Goal: Task Accomplishment & Management: Manage account settings

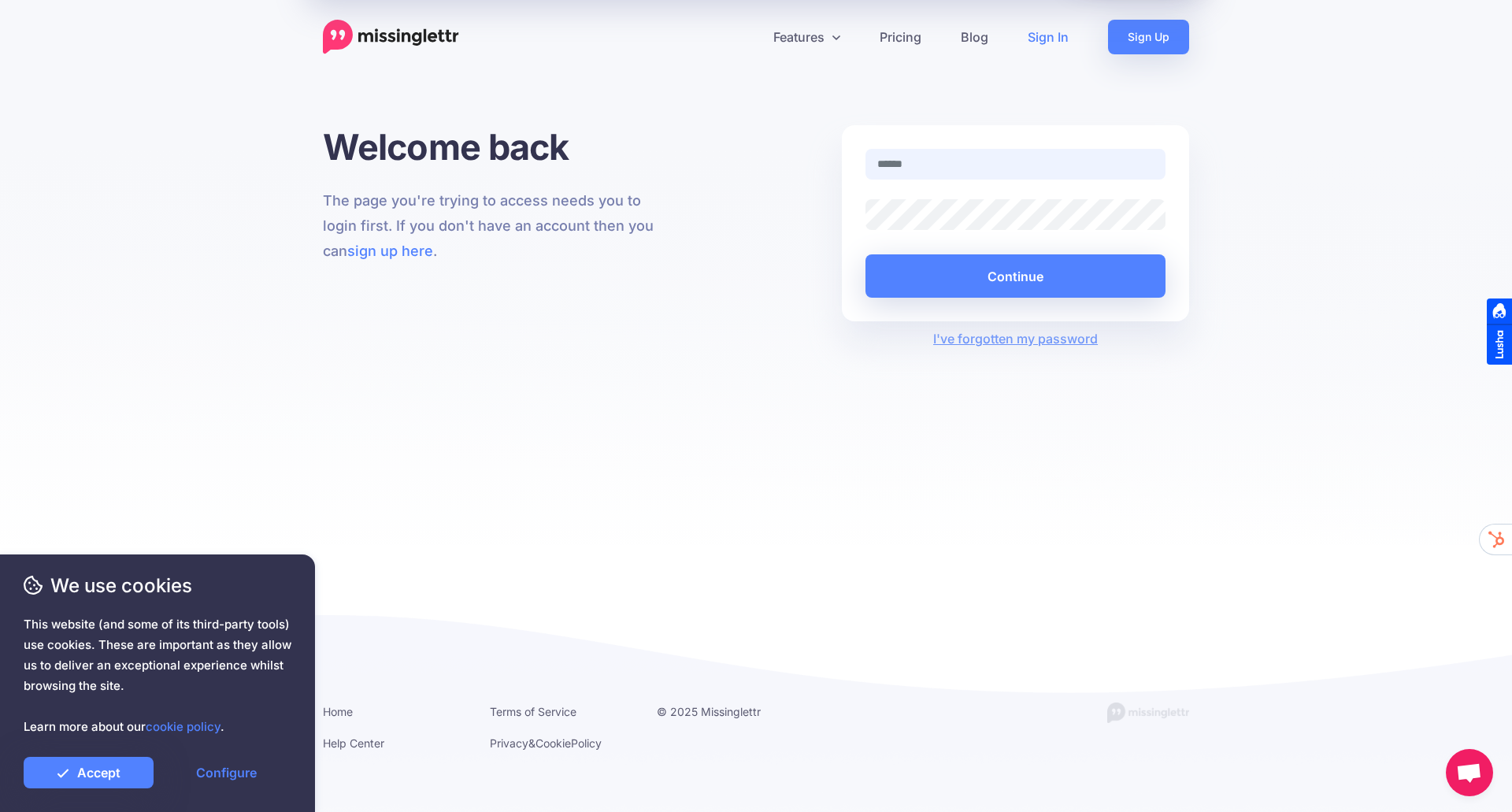
type input "**********"
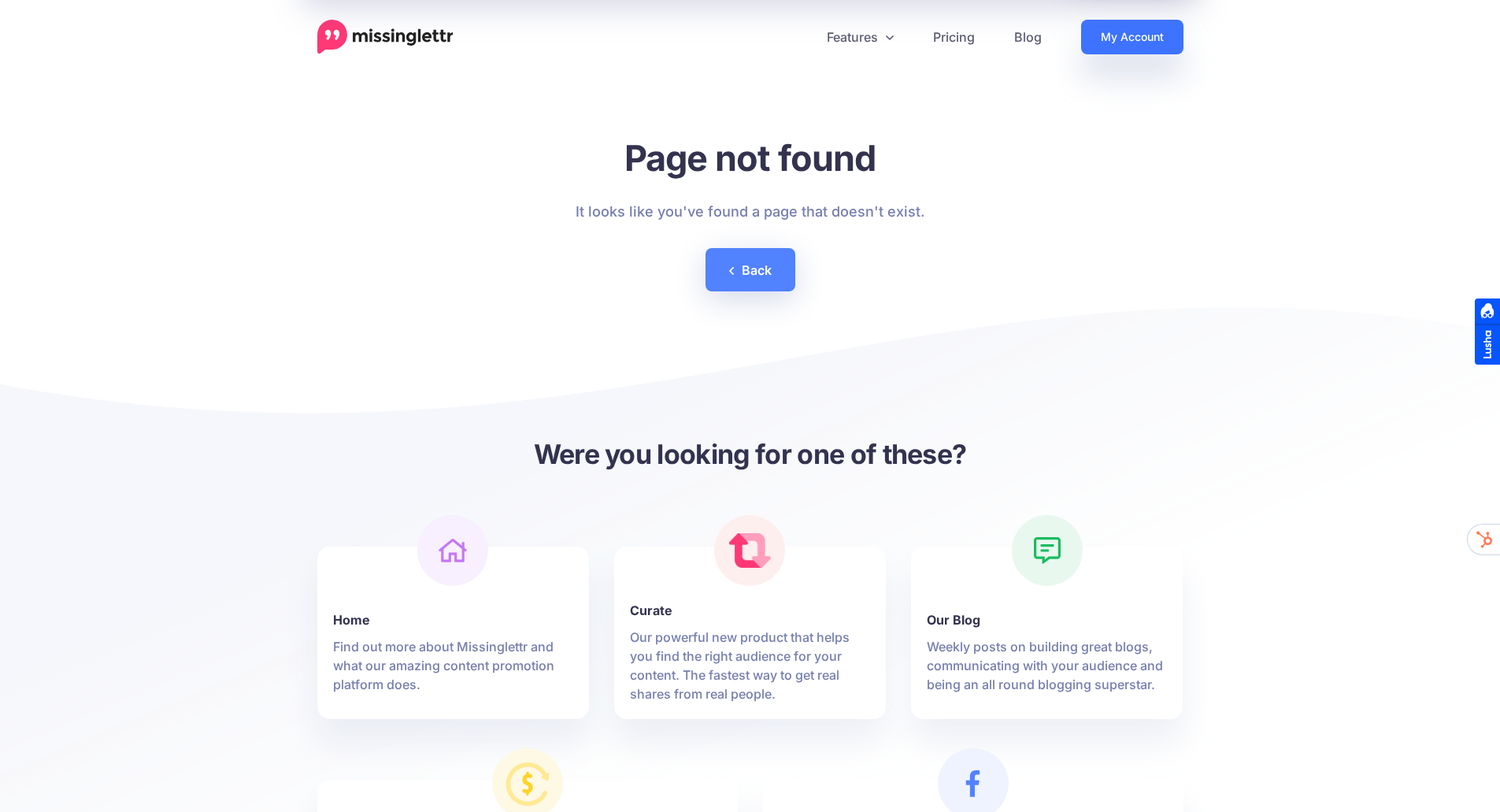
click at [1127, 31] on link "My Account" at bounding box center [1132, 36] width 102 height 34
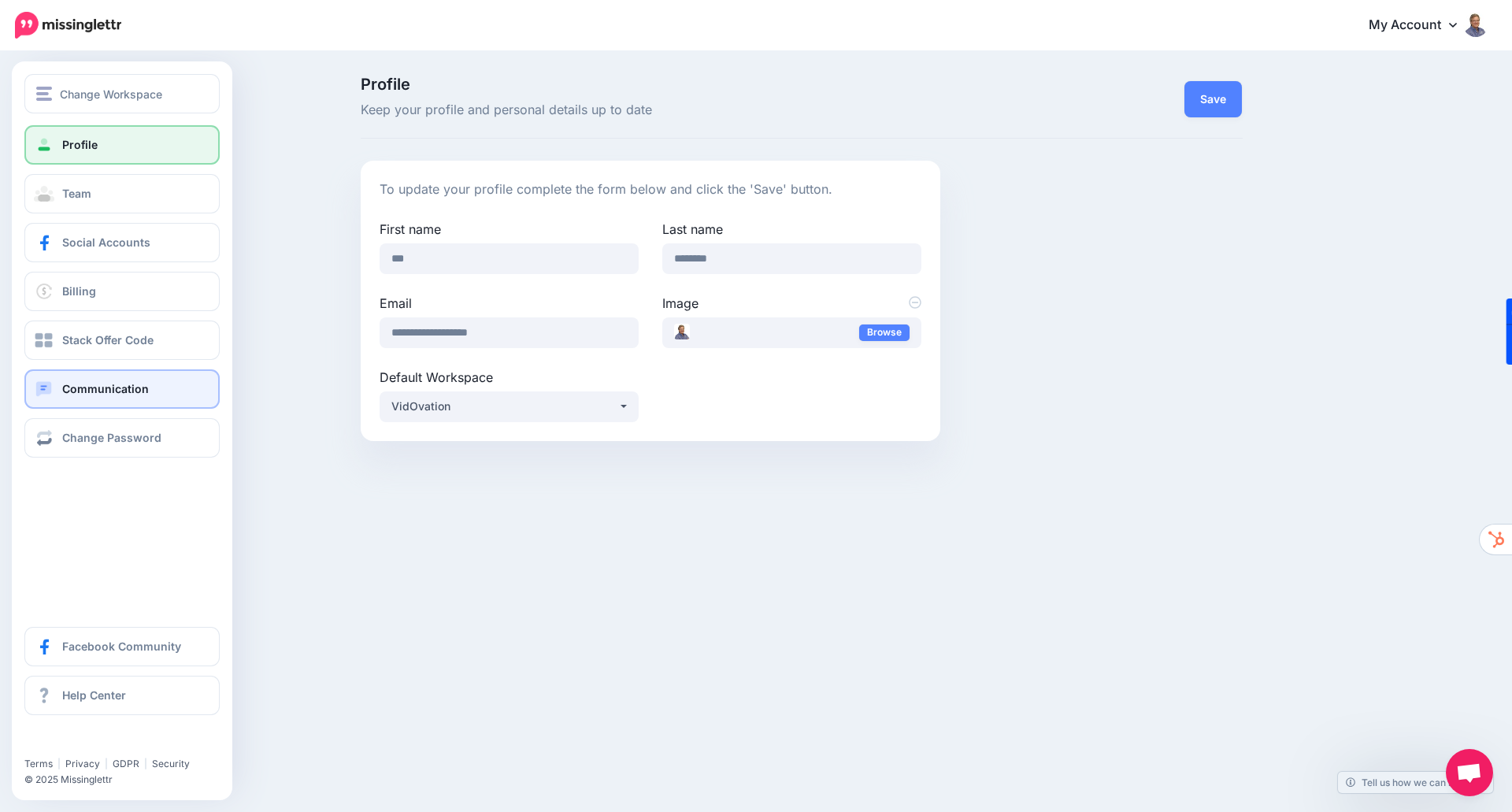
click at [129, 387] on span "Communication" at bounding box center [105, 389] width 87 height 14
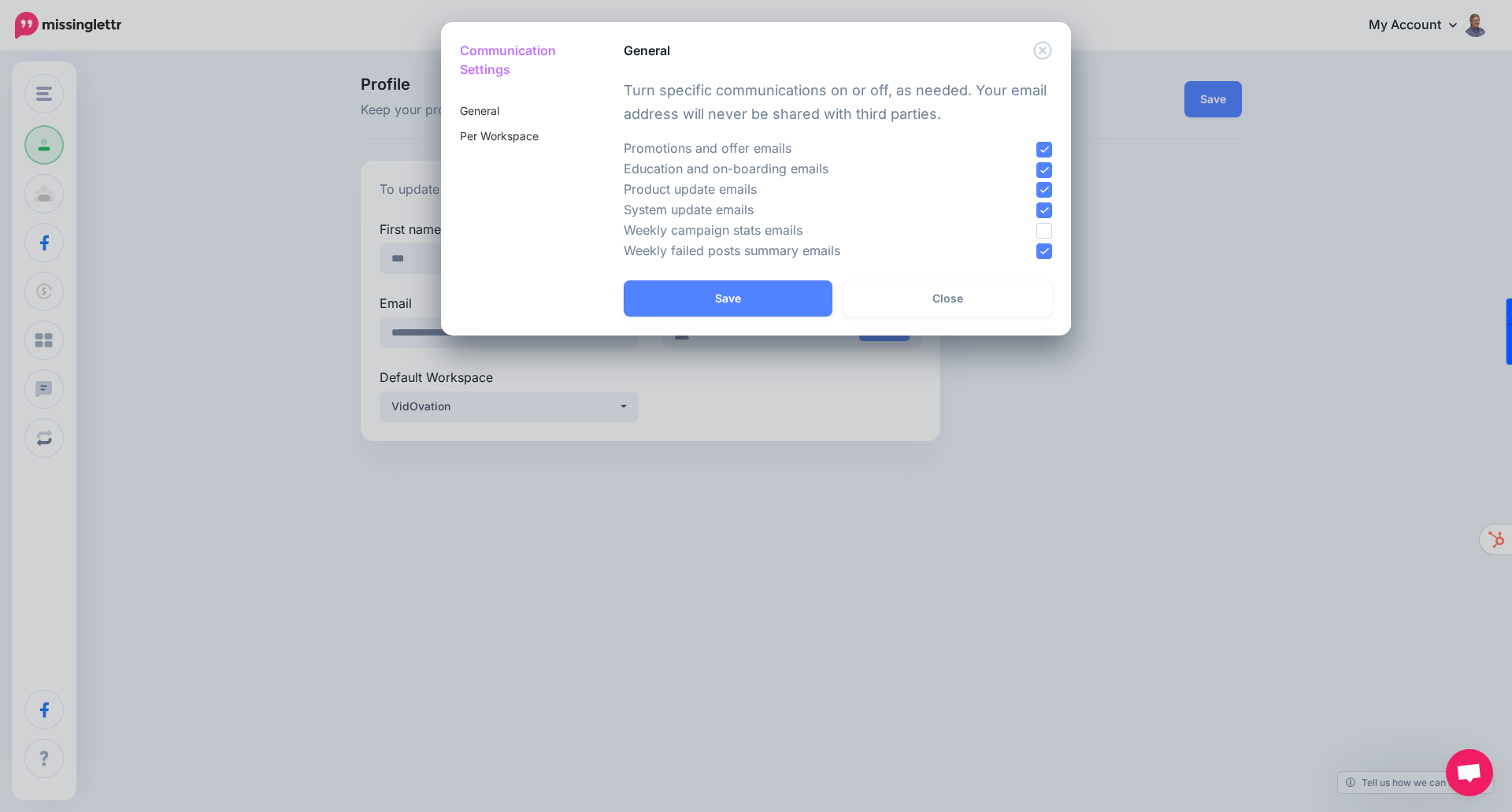
click at [1045, 234] on ins at bounding box center [1044, 230] width 16 height 16
click at [721, 299] on button "Save" at bounding box center [728, 298] width 209 height 36
click at [486, 113] on link "General" at bounding box center [479, 111] width 39 height 14
click at [479, 135] on link "Per Workspace" at bounding box center [499, 136] width 79 height 14
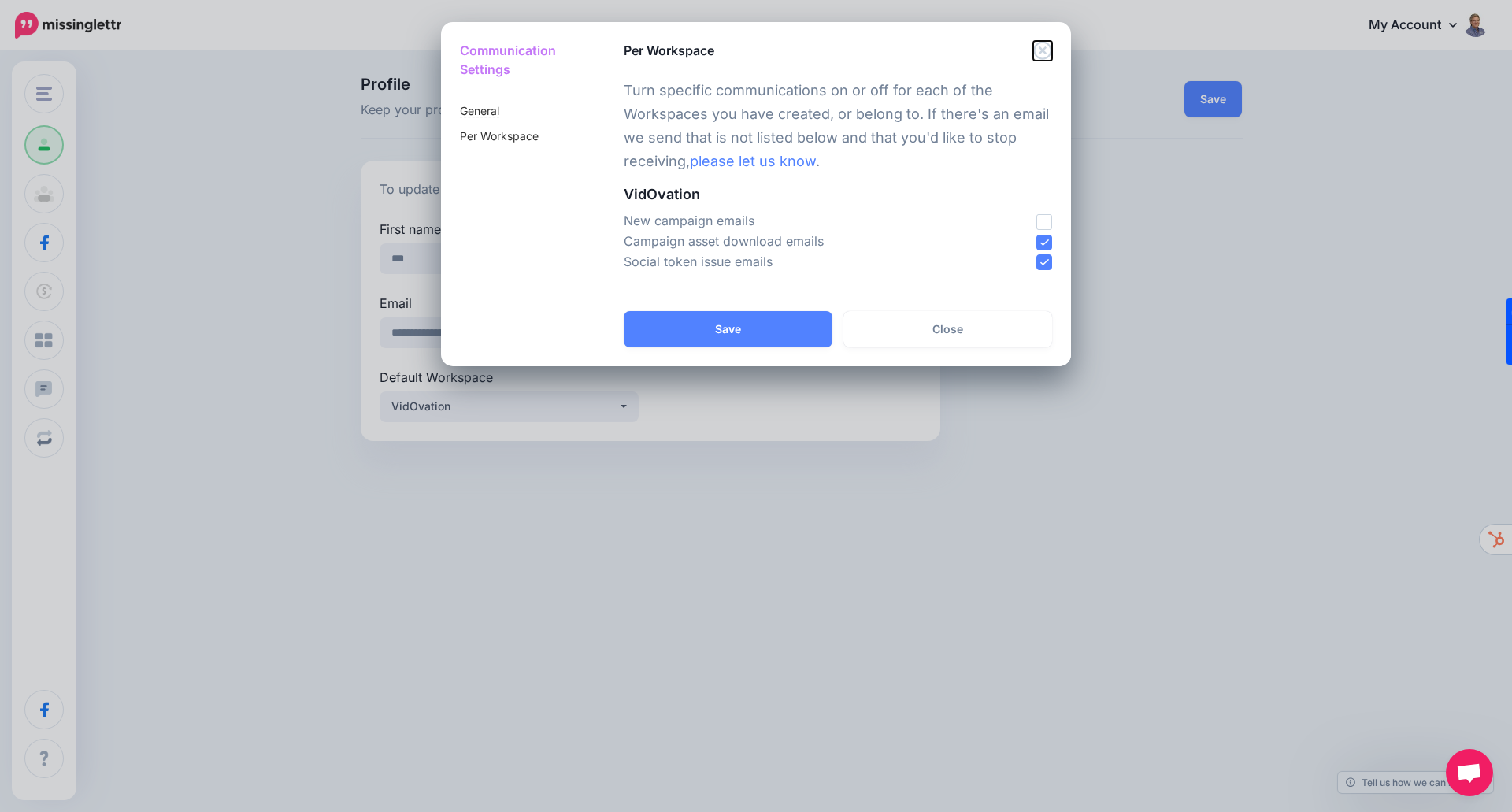
click at [1042, 53] on icon "Close" at bounding box center [1042, 50] width 18 height 18
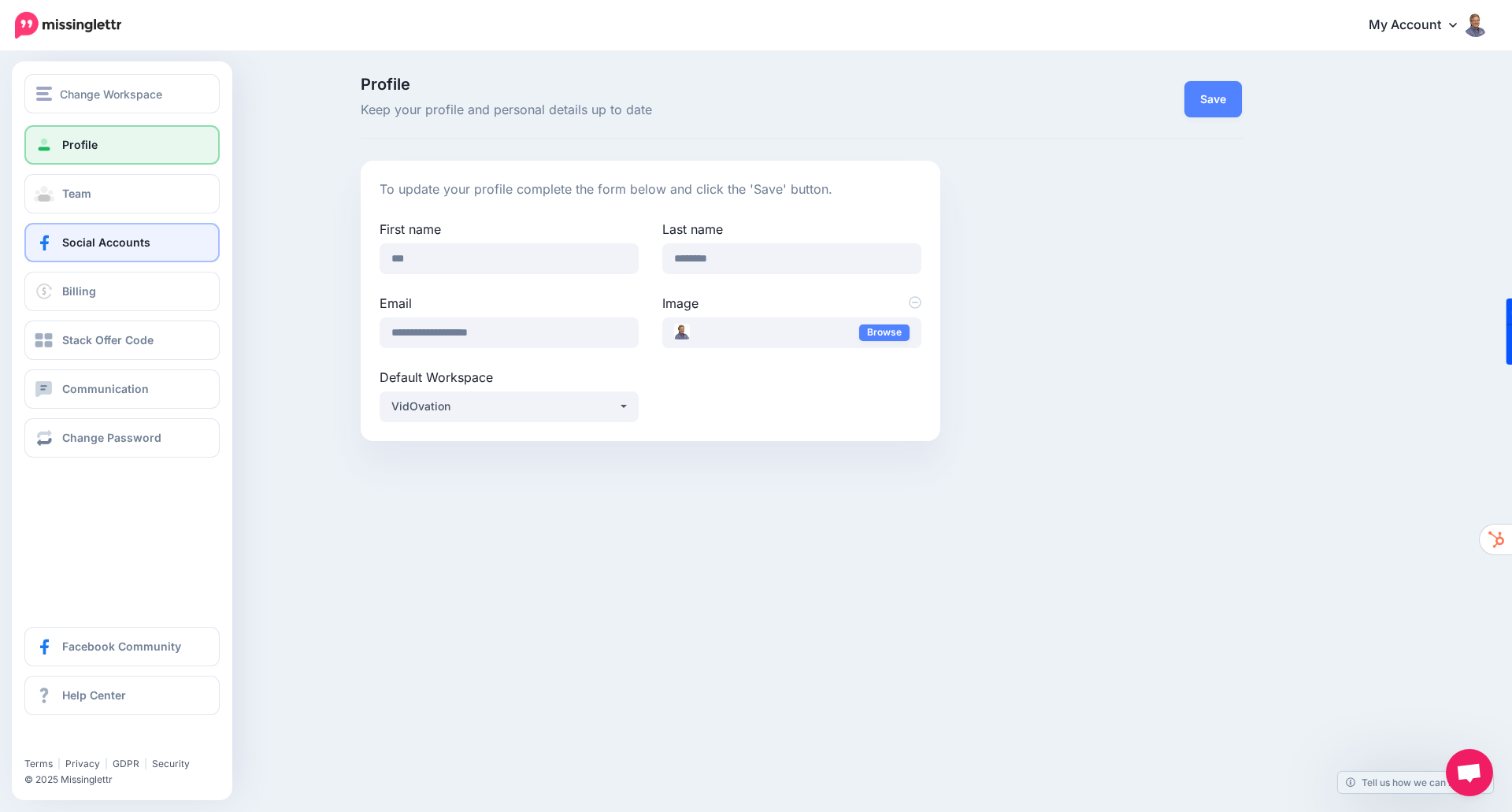
click at [93, 240] on span "Social Accounts" at bounding box center [106, 242] width 89 height 14
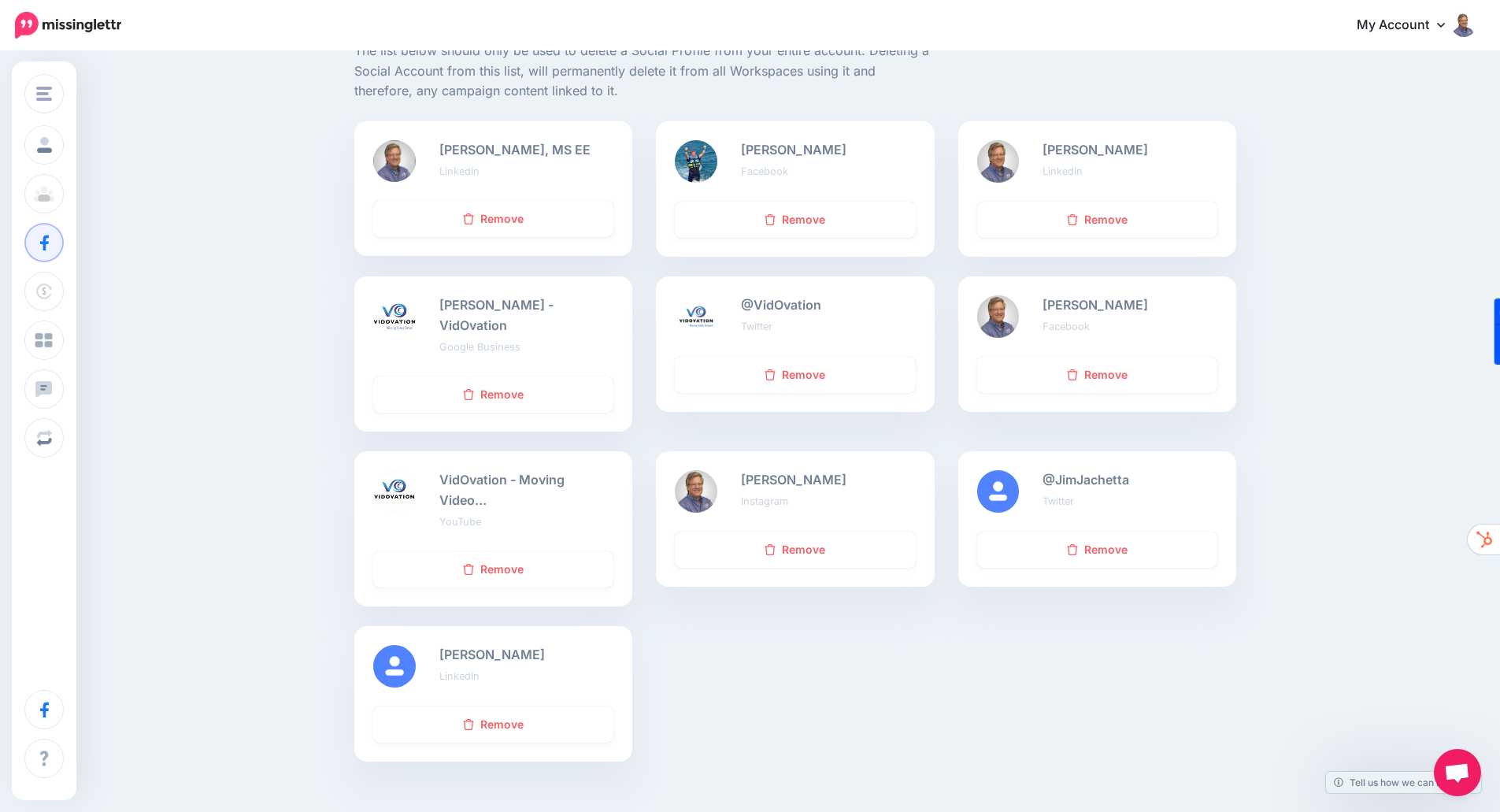
scroll to position [164, 0]
